Goal: Information Seeking & Learning: Learn about a topic

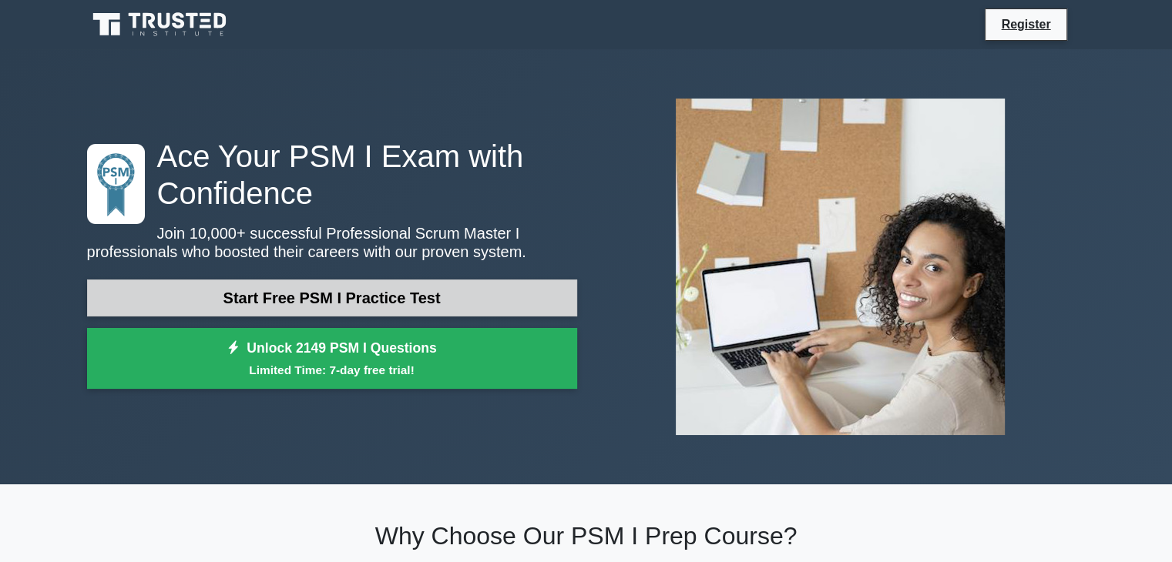
click at [370, 300] on link "Start Free PSM I Practice Test" at bounding box center [332, 298] width 490 height 37
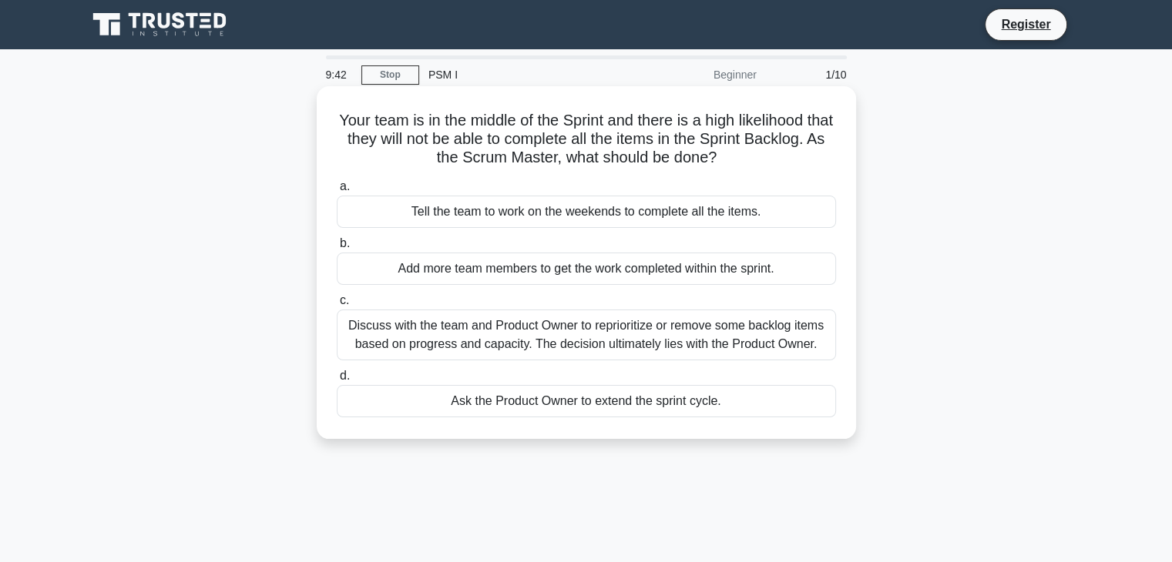
click at [444, 346] on div "Discuss with the team and Product Owner to reprioritize or remove some backlog …" at bounding box center [586, 335] width 499 height 51
click at [337, 306] on input "c. Discuss with the team and Product Owner to reprioritize or remove some backl…" at bounding box center [337, 301] width 0 height 10
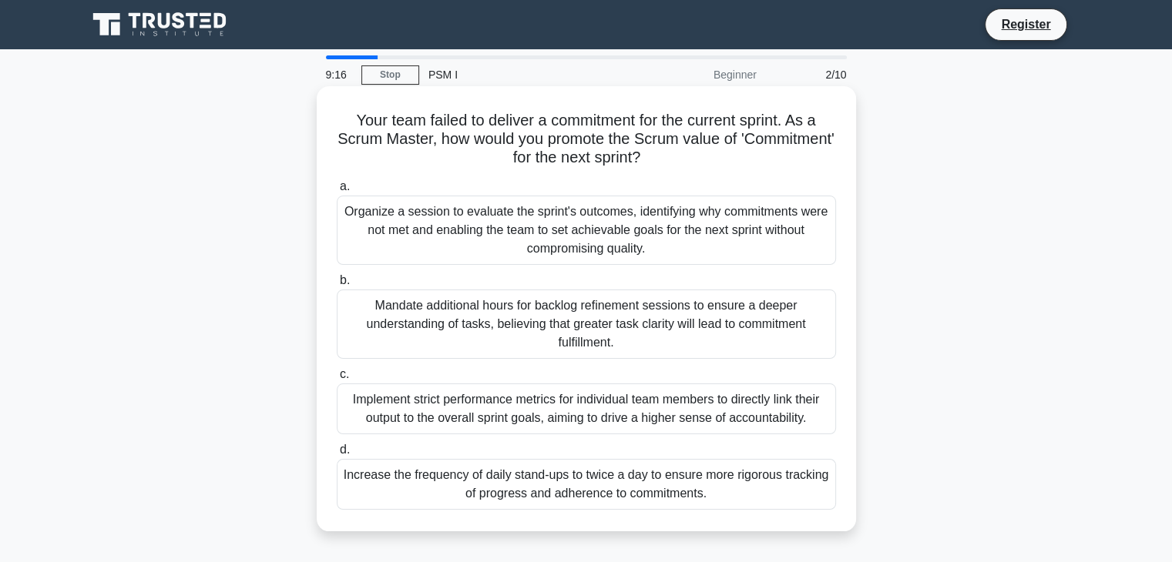
click at [720, 509] on div "Increase the frequency of daily stand-ups to twice a day to ensure more rigorou…" at bounding box center [586, 484] width 499 height 51
click at [337, 455] on input "d. Increase the frequency of daily stand-ups to twice a day to ensure more rigo…" at bounding box center [337, 450] width 0 height 10
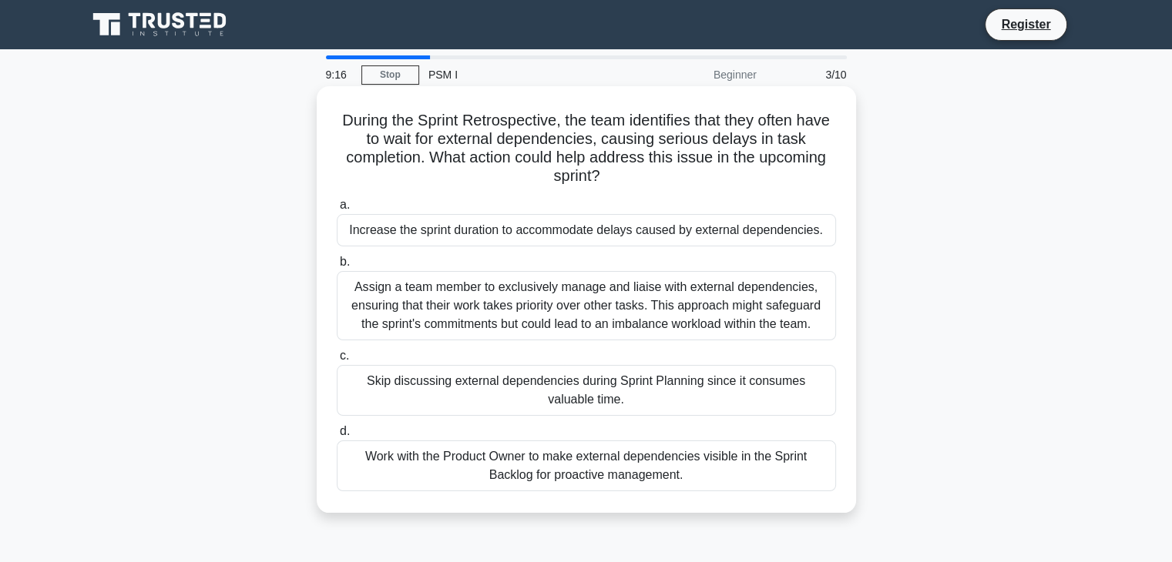
click at [696, 478] on div "Work with the Product Owner to make external dependencies visible in the Sprint…" at bounding box center [586, 466] width 499 height 51
click at [337, 437] on input "d. Work with the Product Owner to make external dependencies visible in the Spr…" at bounding box center [337, 432] width 0 height 10
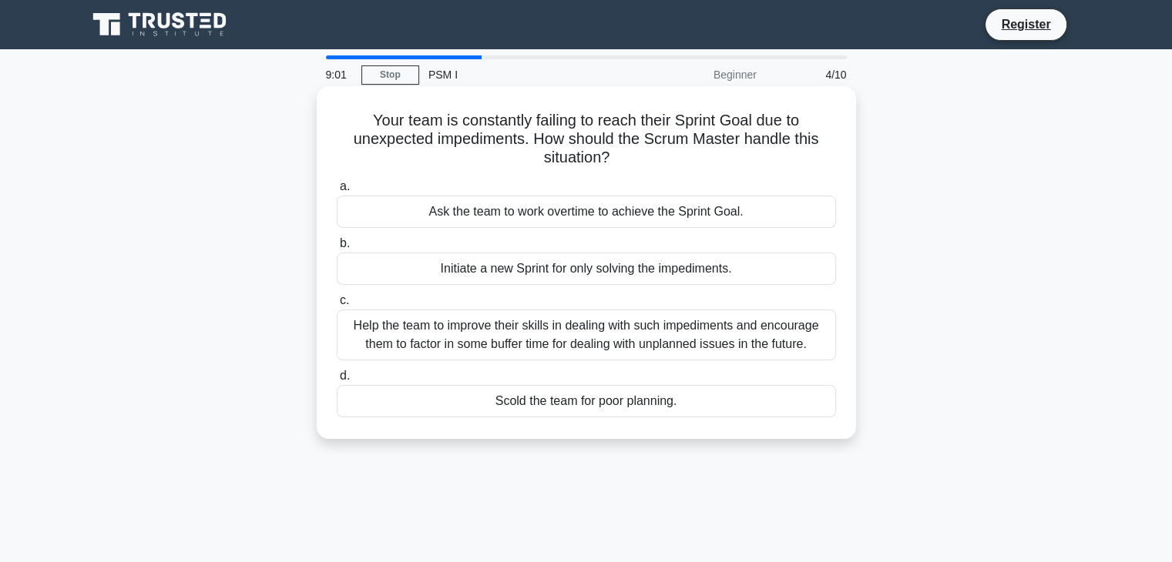
click at [629, 346] on div "Help the team to improve their skills in dealing with such impediments and enco…" at bounding box center [586, 335] width 499 height 51
click at [337, 306] on input "c. Help the team to improve their skills in dealing with such impediments and e…" at bounding box center [337, 301] width 0 height 10
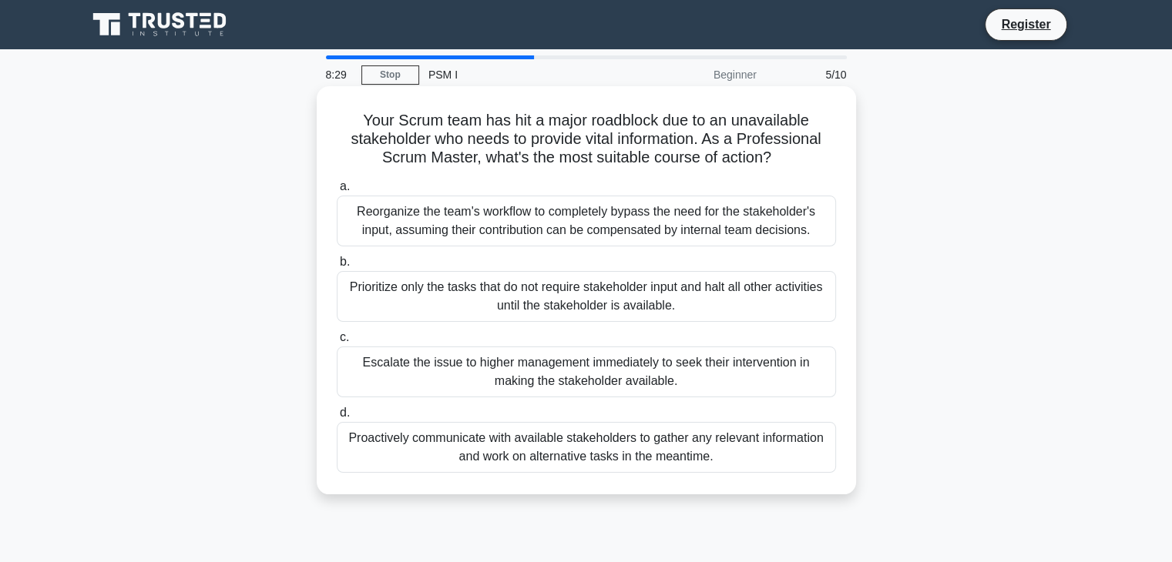
click at [653, 457] on div "Proactively communicate with available stakeholders to gather any relevant info…" at bounding box center [586, 447] width 499 height 51
click at [337, 418] on input "d. Proactively communicate with available stakeholders to gather any relevant i…" at bounding box center [337, 413] width 0 height 10
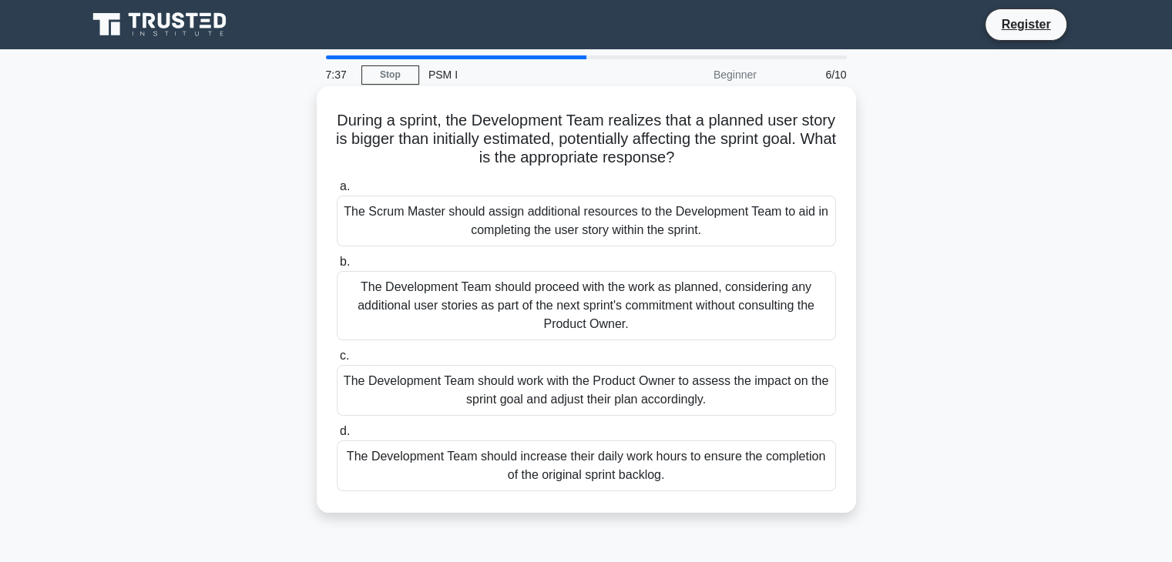
click at [607, 378] on div "The Development Team should work with the Product Owner to assess the impact on…" at bounding box center [586, 390] width 499 height 51
click at [337, 361] on input "c. The Development Team should work with the Product Owner to assess the impact…" at bounding box center [337, 356] width 0 height 10
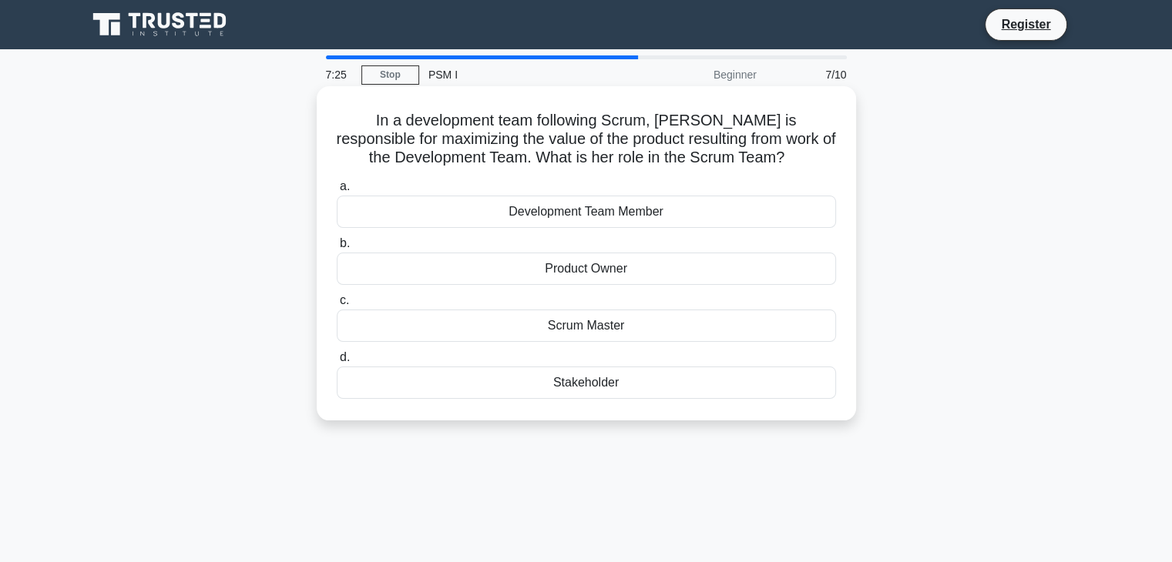
click at [604, 267] on div "Product Owner" at bounding box center [586, 269] width 499 height 32
click at [337, 249] on input "b. Product Owner" at bounding box center [337, 244] width 0 height 10
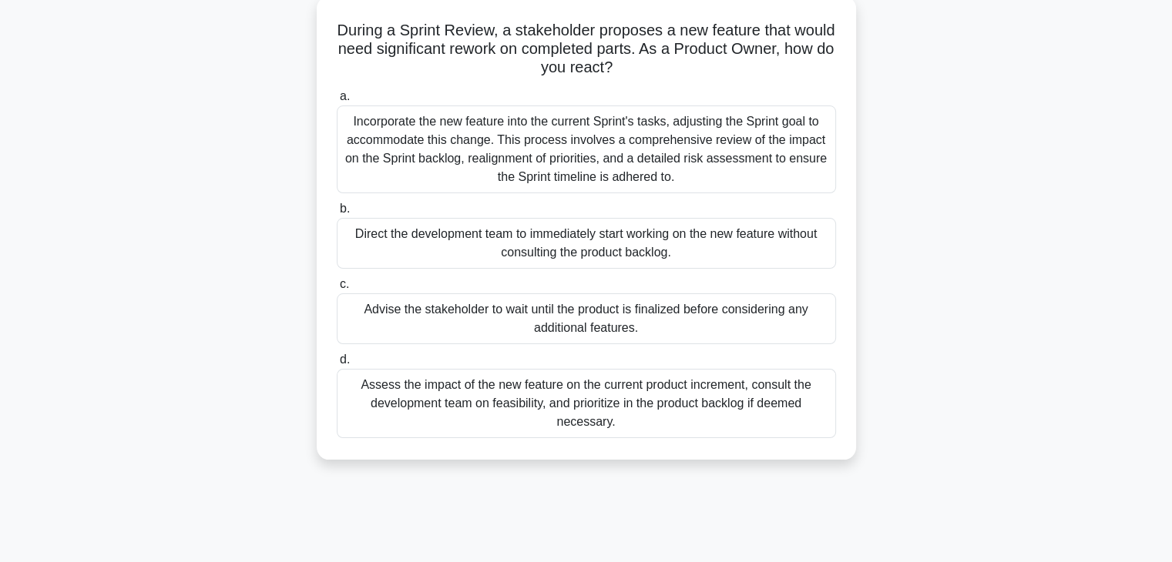
scroll to position [154, 0]
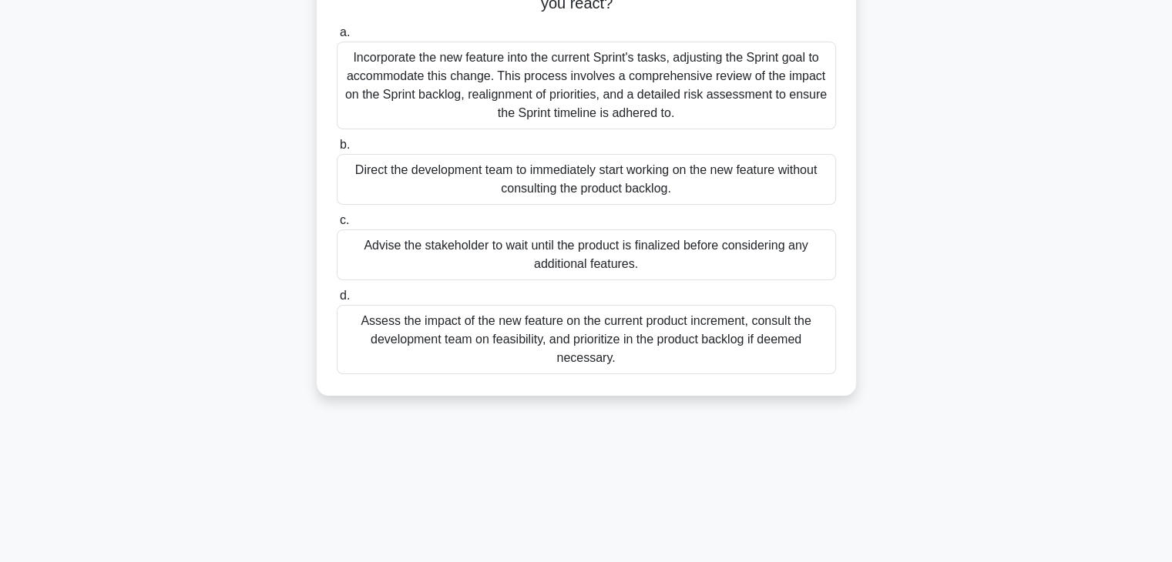
click at [596, 344] on div "Assess the impact of the new feature on the current product increment, consult …" at bounding box center [586, 339] width 499 height 69
click at [337, 301] on input "d. Assess the impact of the new feature on the current product increment, consu…" at bounding box center [337, 296] width 0 height 10
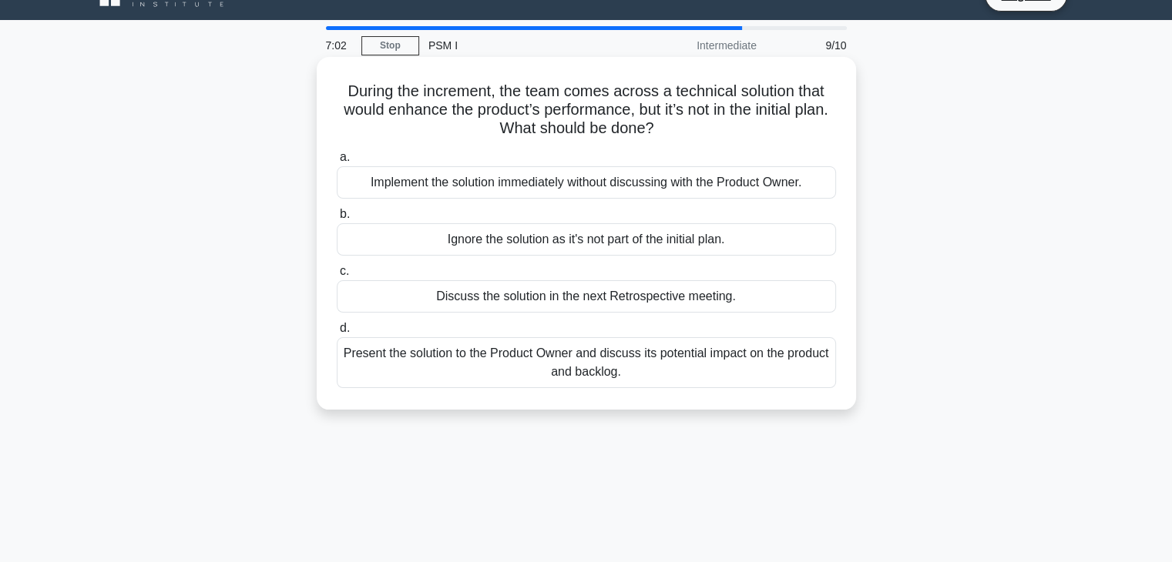
scroll to position [0, 0]
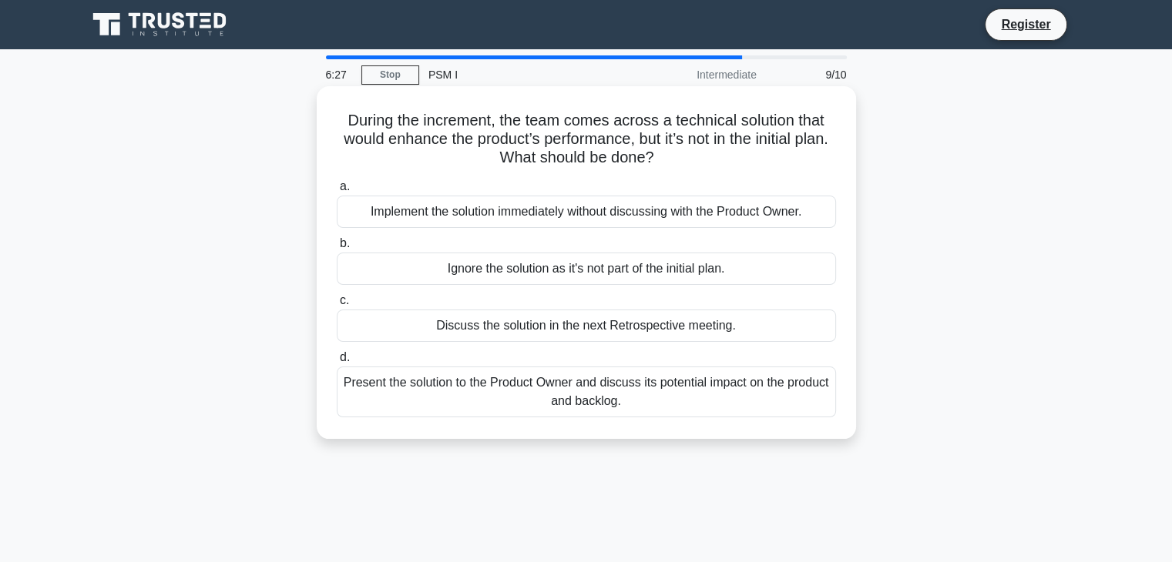
click at [598, 378] on div "Present the solution to the Product Owner and discuss its potential impact on t…" at bounding box center [586, 392] width 499 height 51
click at [337, 363] on input "d. Present the solution to the Product Owner and discuss its potential impact o…" at bounding box center [337, 358] width 0 height 10
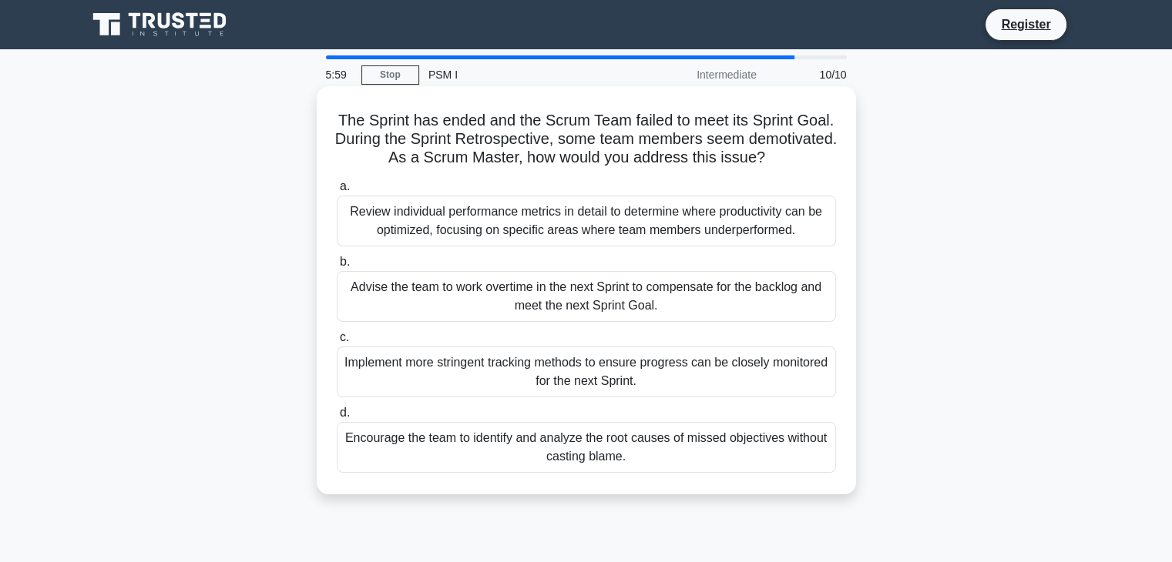
click at [524, 235] on div "Review individual performance metrics in detail to determine where productivity…" at bounding box center [586, 221] width 499 height 51
click at [337, 192] on input "a. Review individual performance metrics in detail to determine where productiv…" at bounding box center [337, 187] width 0 height 10
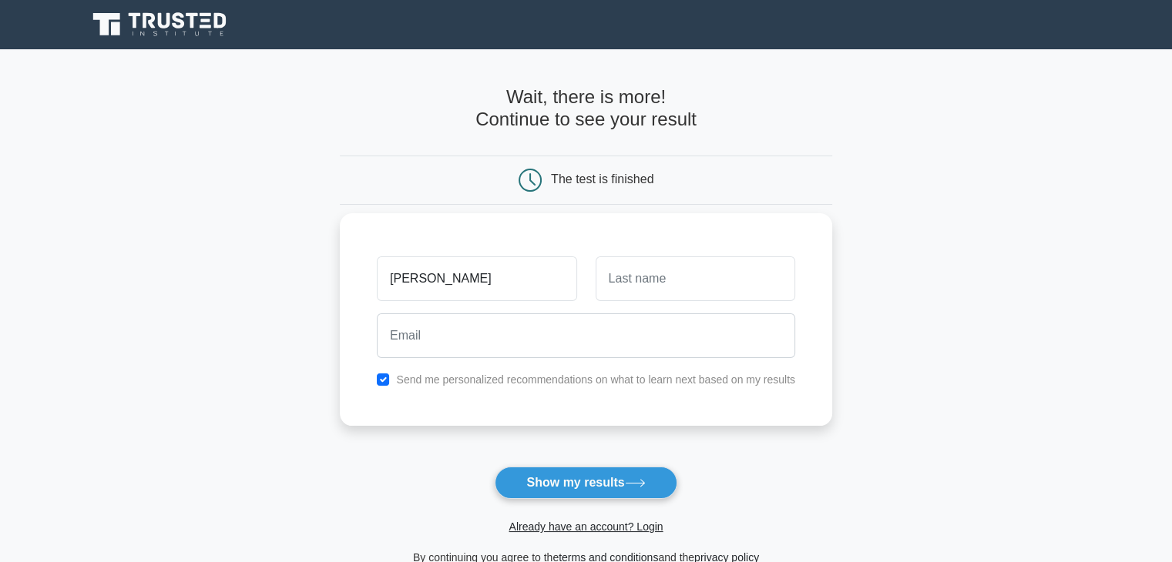
type input "[PERSON_NAME]"
click at [641, 287] on input "text" at bounding box center [695, 279] width 200 height 45
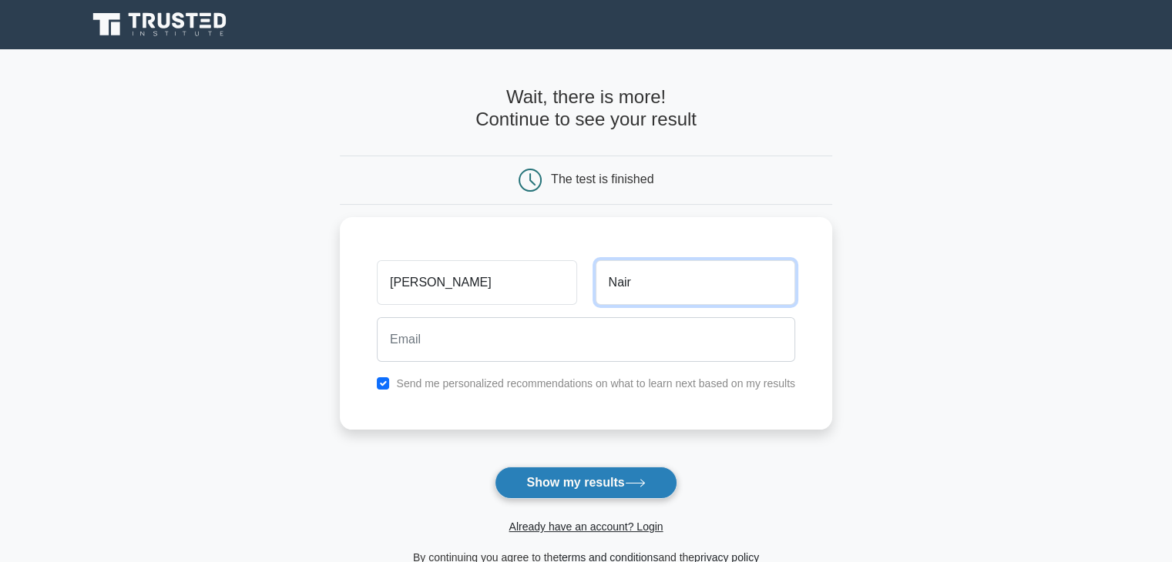
type input "Nair"
click at [591, 495] on button "Show my results" at bounding box center [586, 483] width 182 height 32
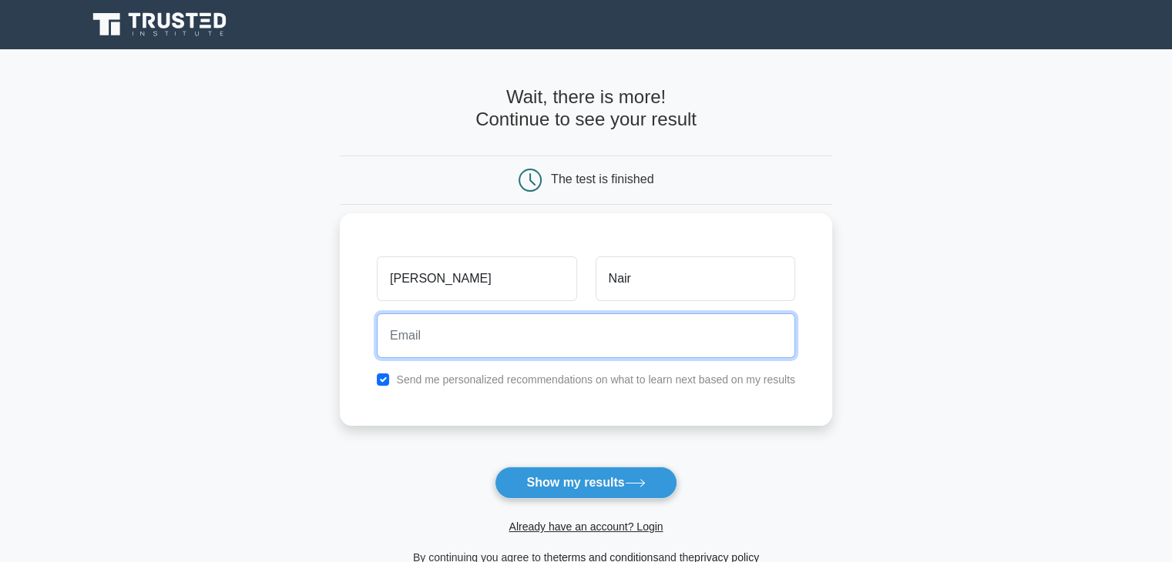
click at [483, 340] on input "email" at bounding box center [586, 336] width 418 height 45
type input "athi.nair08@gmail.com"
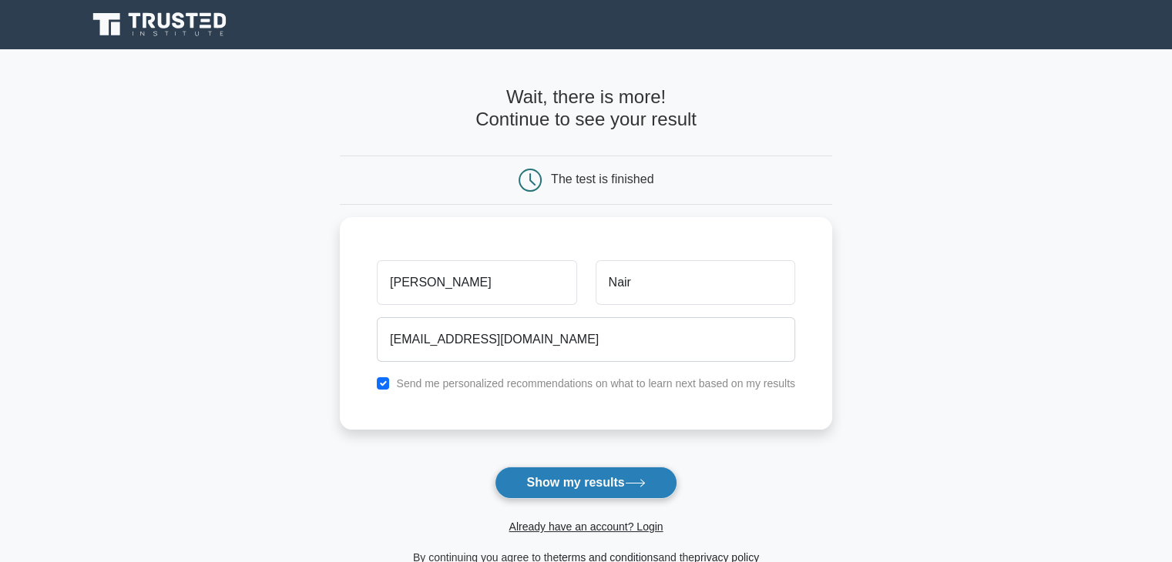
click at [576, 489] on button "Show my results" at bounding box center [586, 483] width 182 height 32
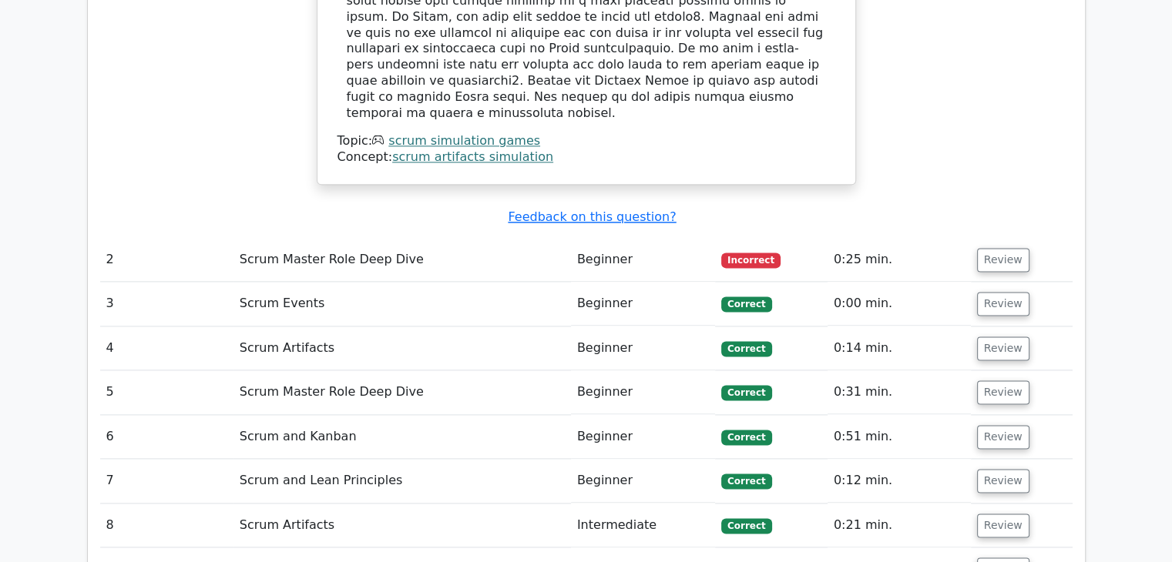
scroll to position [2080, 0]
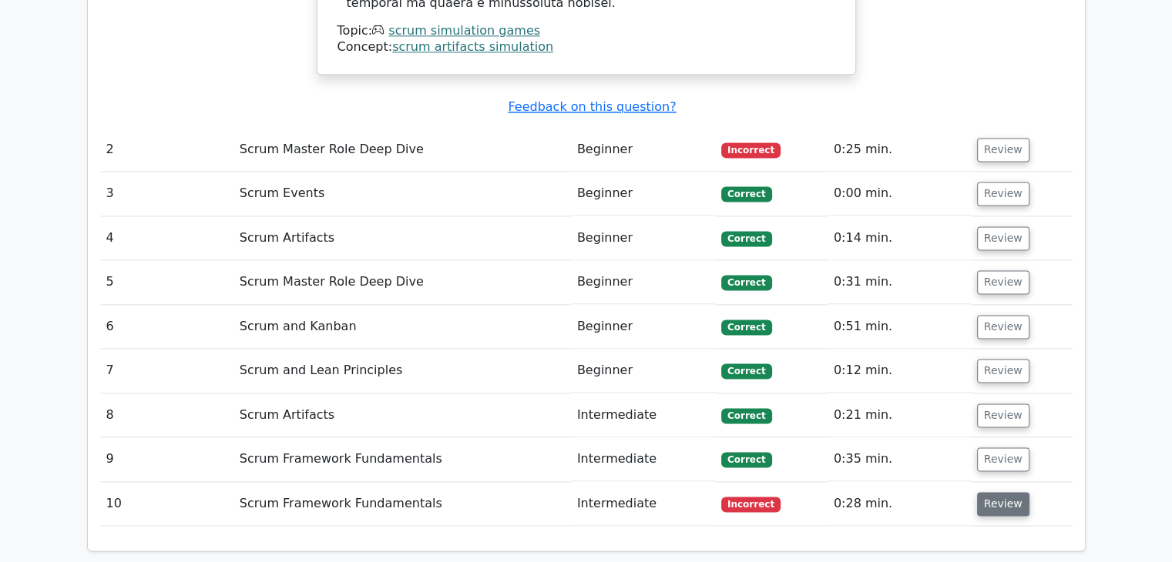
click at [993, 492] on button "Review" at bounding box center [1003, 504] width 52 height 24
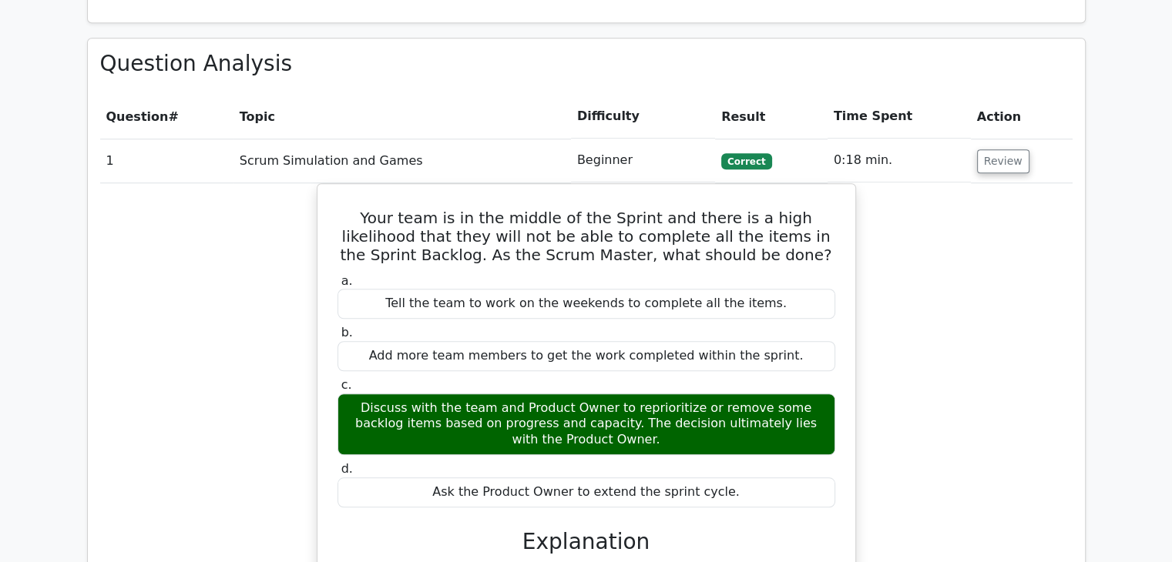
scroll to position [1156, 0]
